Goal: Information Seeking & Learning: Learn about a topic

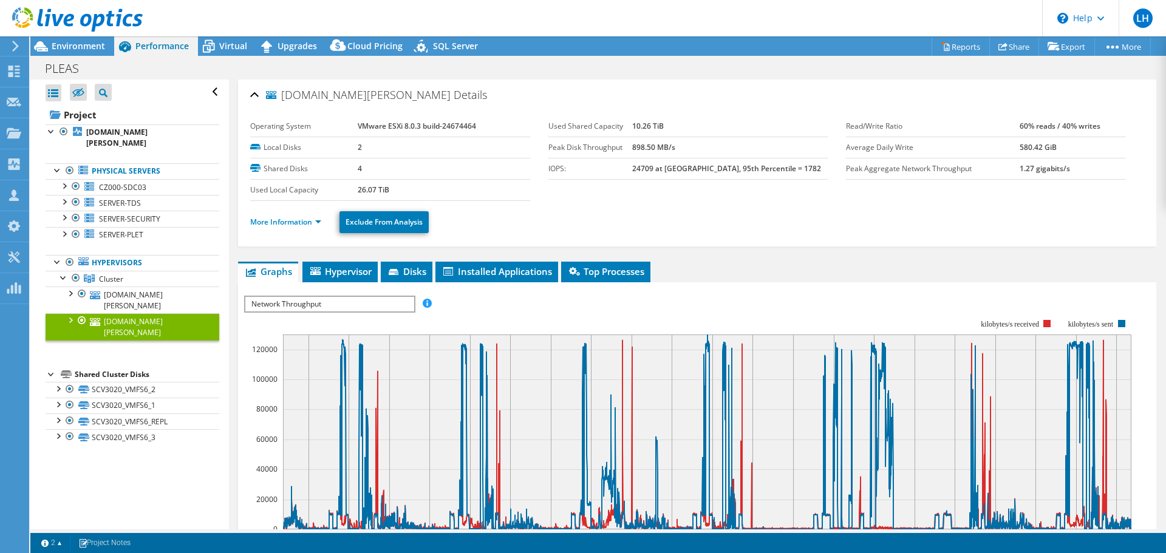
select select "USD"
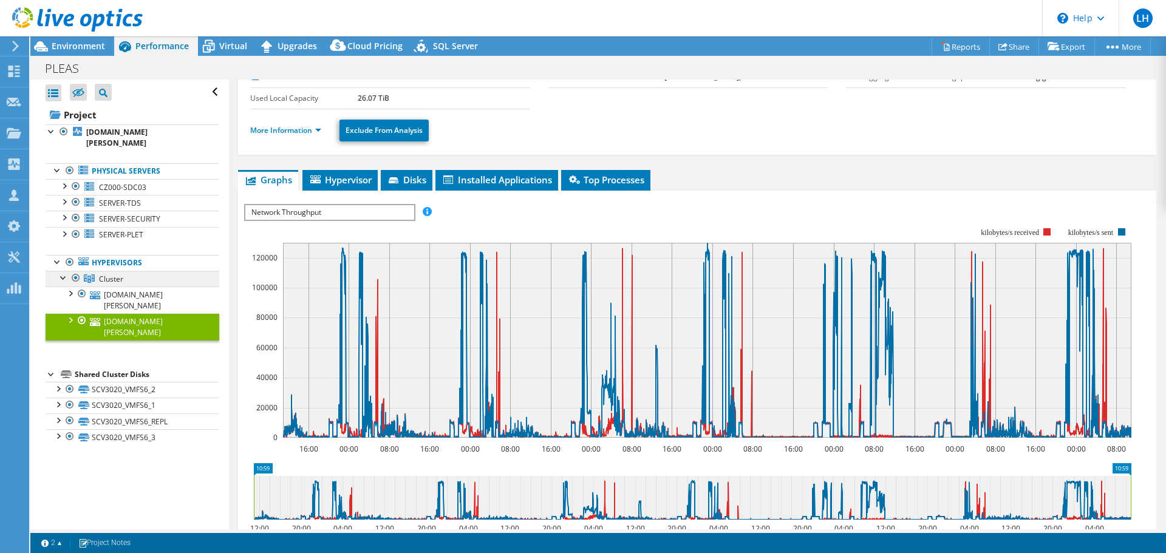
click at [112, 279] on span "Cluster" at bounding box center [111, 279] width 24 height 10
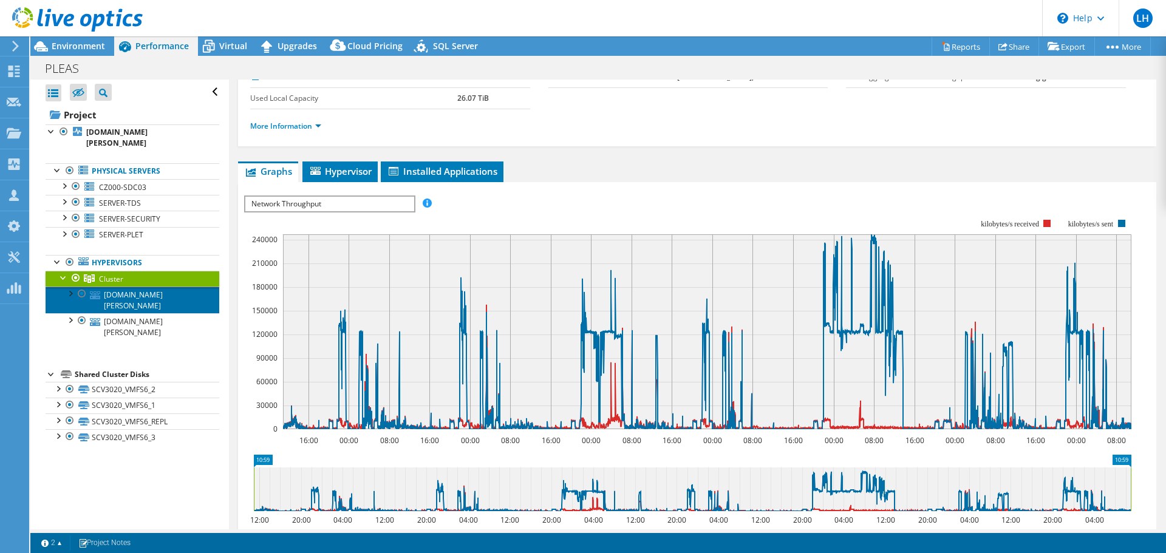
click at [117, 301] on link "[DOMAIN_NAME][PERSON_NAME]" at bounding box center [133, 300] width 174 height 27
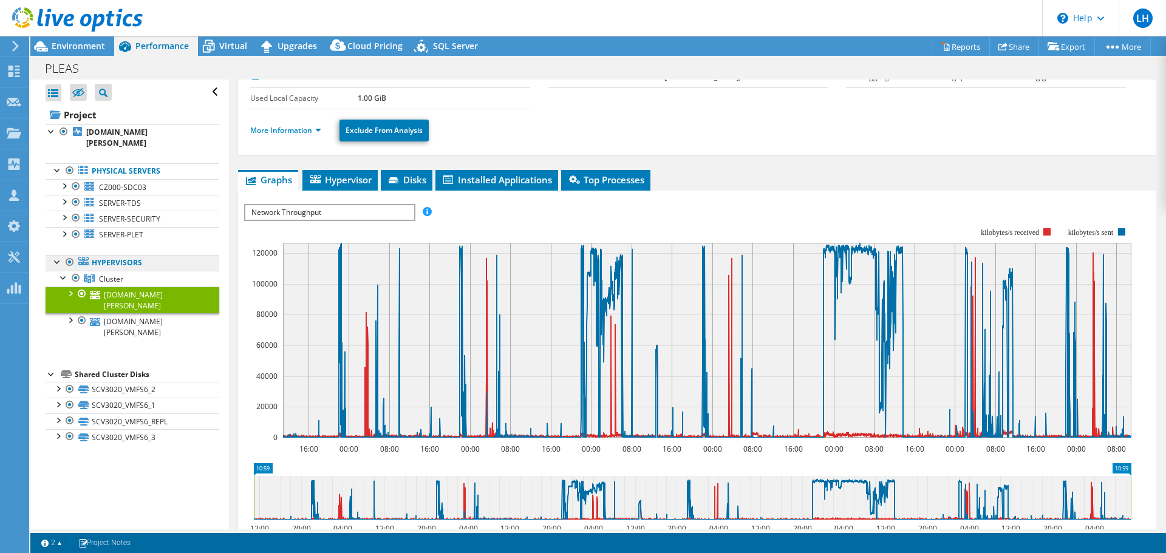
click at [125, 264] on link "Hypervisors" at bounding box center [133, 263] width 174 height 16
click at [117, 135] on b "[DOMAIN_NAME][PERSON_NAME]" at bounding box center [116, 137] width 61 height 21
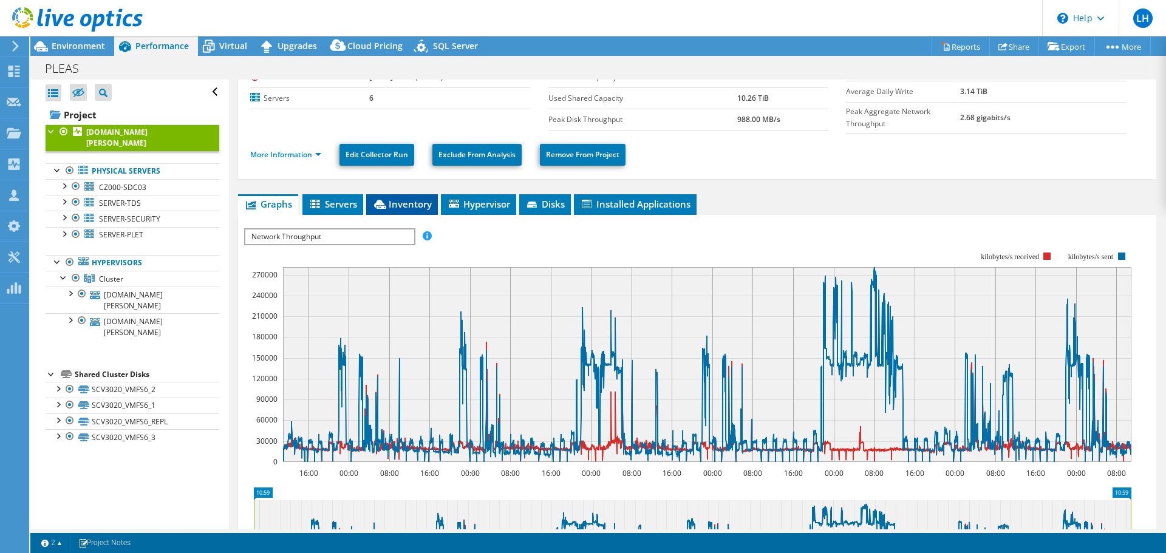
click at [406, 199] on span "Inventory" at bounding box center [402, 204] width 60 height 12
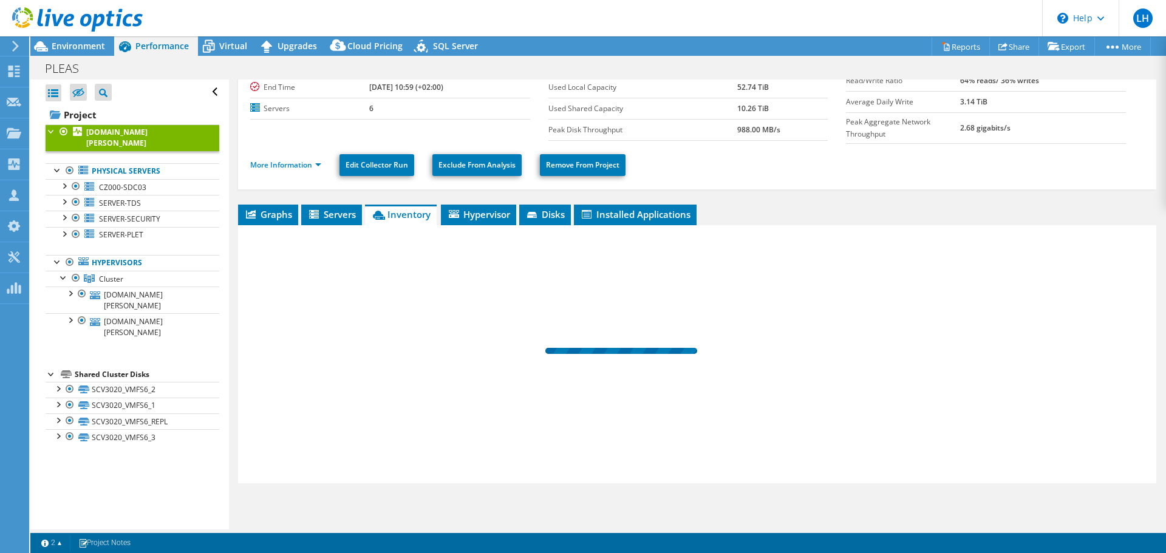
scroll to position [78, 0]
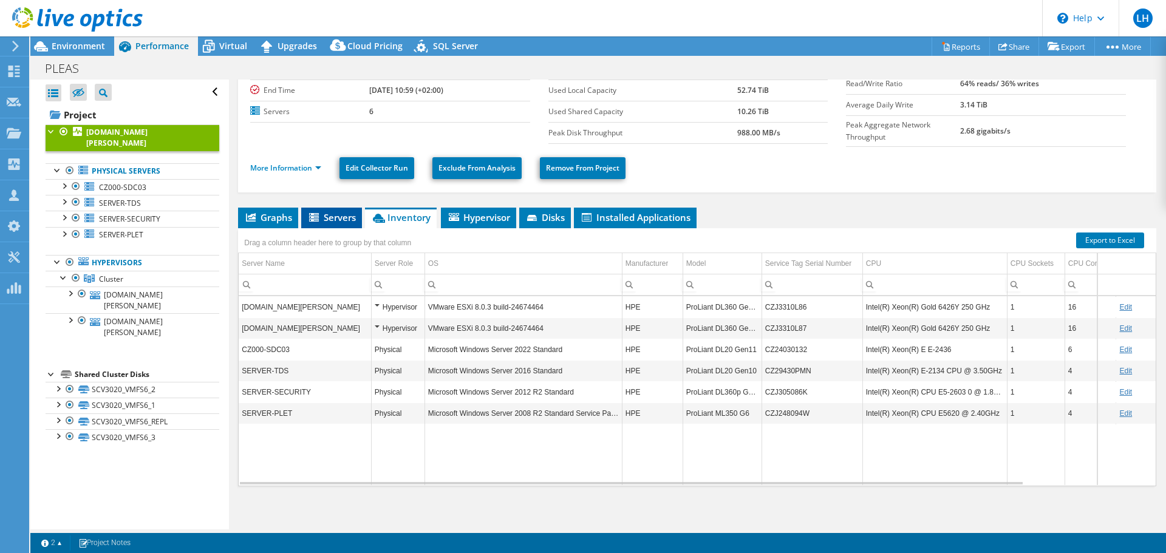
click at [352, 214] on span "Servers" at bounding box center [331, 217] width 49 height 12
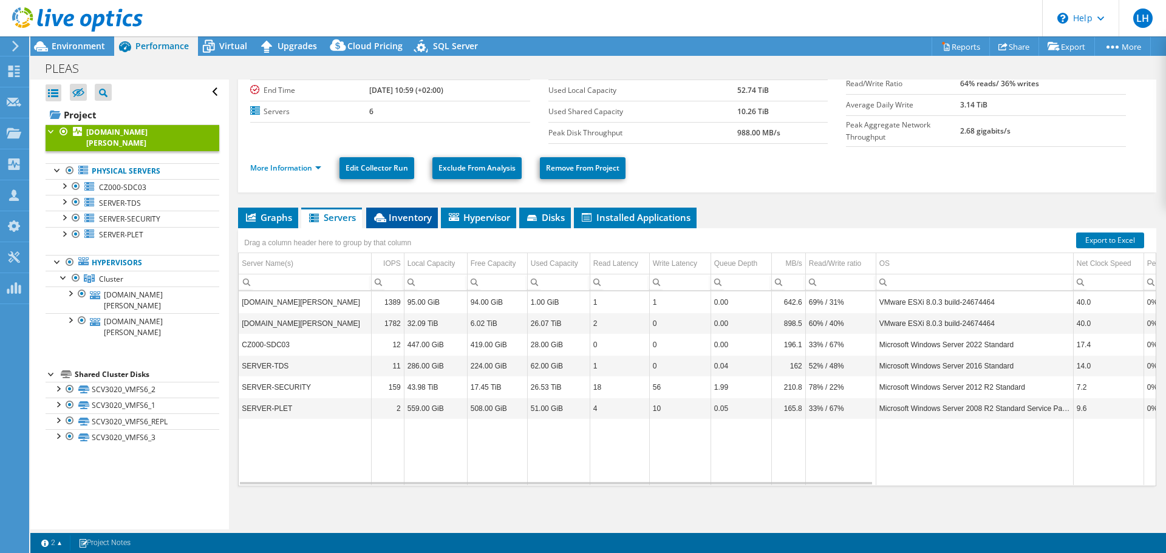
click at [403, 213] on span "Inventory" at bounding box center [402, 217] width 60 height 12
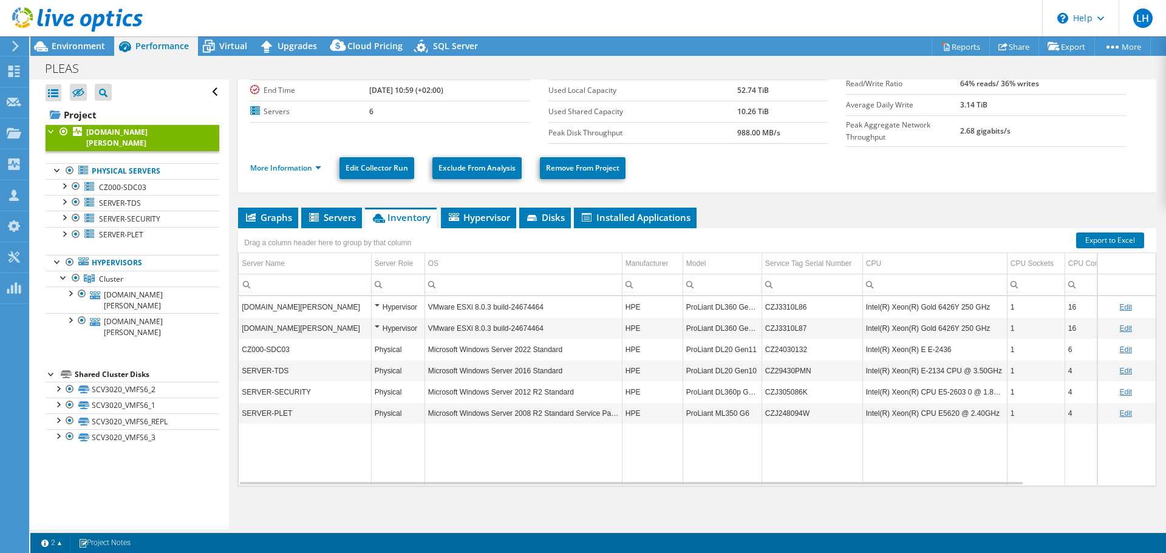
click at [856, 170] on ul "More Information Edit Collector Run Exclude From Analysis Remove From Project" at bounding box center [697, 166] width 894 height 25
